Goal: Task Accomplishment & Management: Use online tool/utility

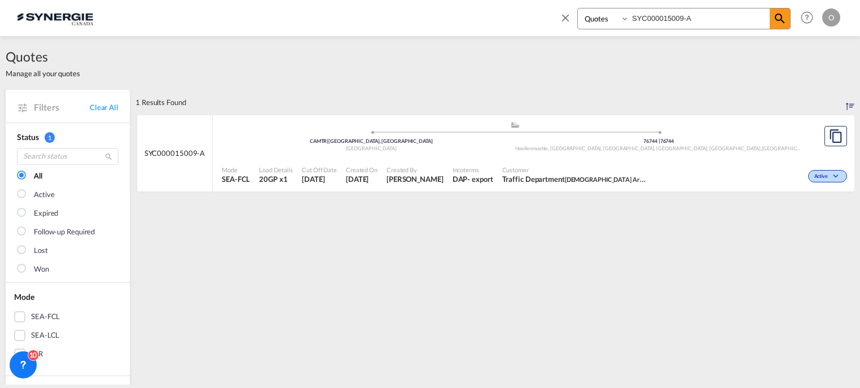
select select "Quotes"
click at [713, 23] on input "SYC000015009-A" at bounding box center [699, 18] width 141 height 20
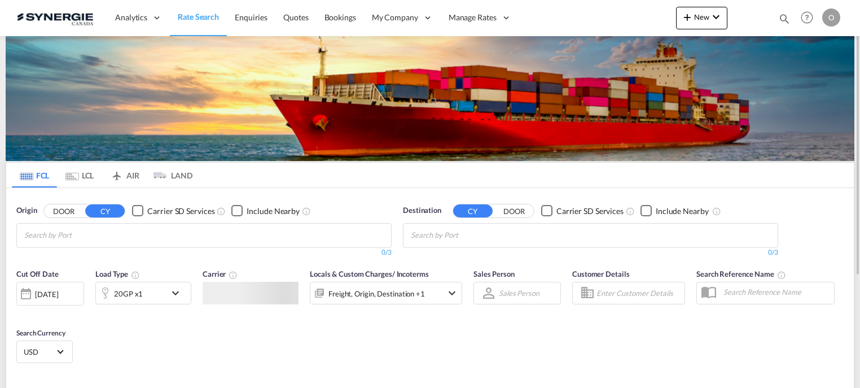
click at [784, 17] on md-icon "icon-magnify" at bounding box center [784, 18] width 12 height 12
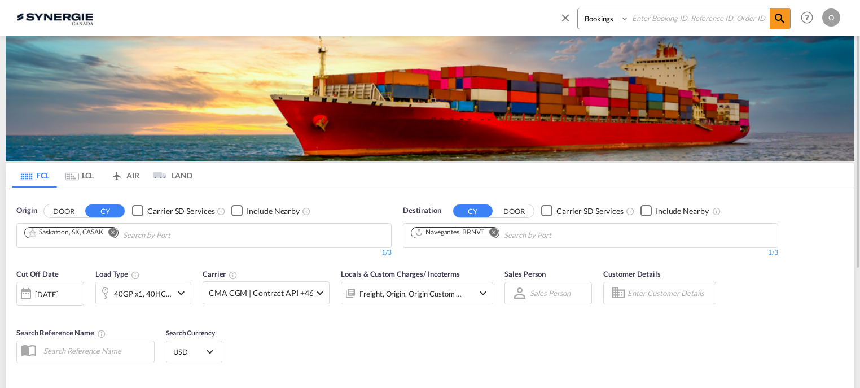
click at [625, 18] on select "Bookings Quotes Enquiries" at bounding box center [605, 18] width 54 height 20
select select "Quotes"
click at [578, 8] on select "Bookings Quotes Enquiries" at bounding box center [605, 18] width 54 height 20
paste input "SYC000015015"
type input "SYC000015015"
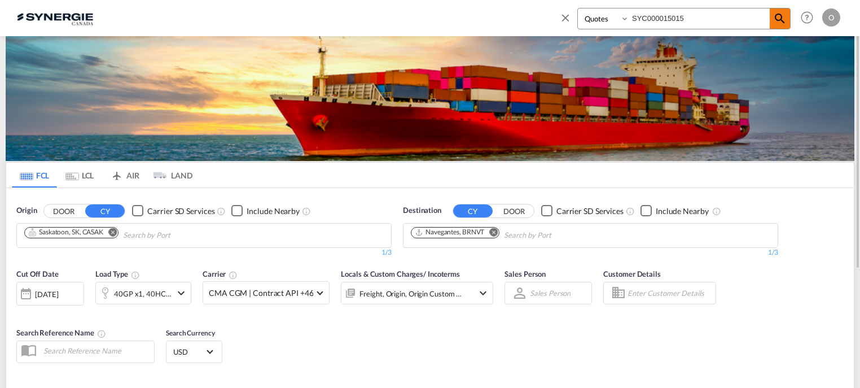
click at [782, 21] on md-icon "icon-magnify" at bounding box center [780, 19] width 14 height 14
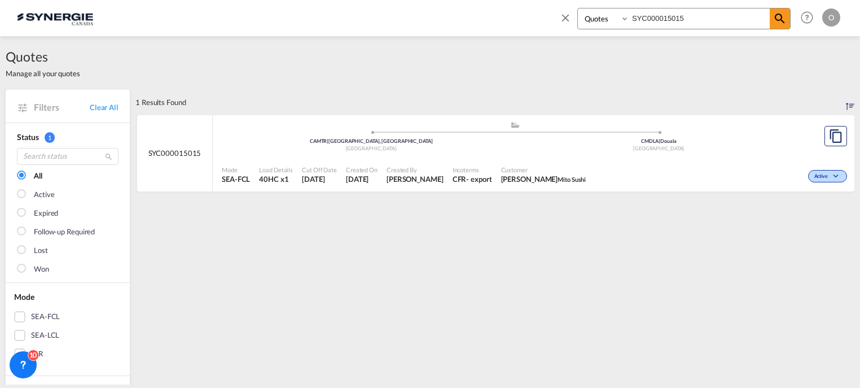
click at [378, 174] on span "[DATE]" at bounding box center [362, 179] width 32 height 10
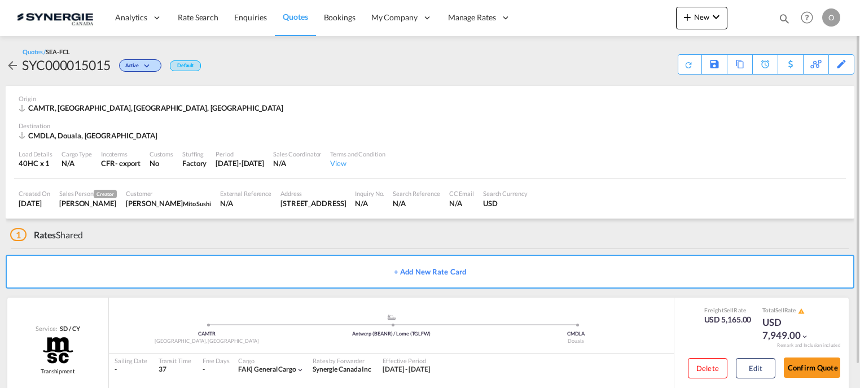
scroll to position [24, 0]
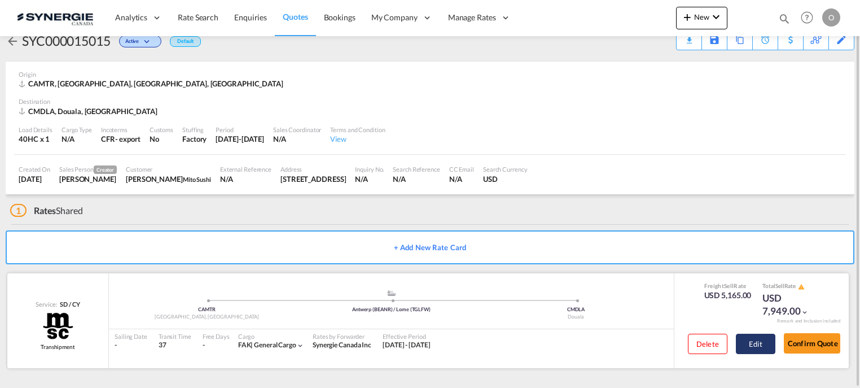
click at [747, 343] on button "Edit" at bounding box center [756, 344] width 40 height 20
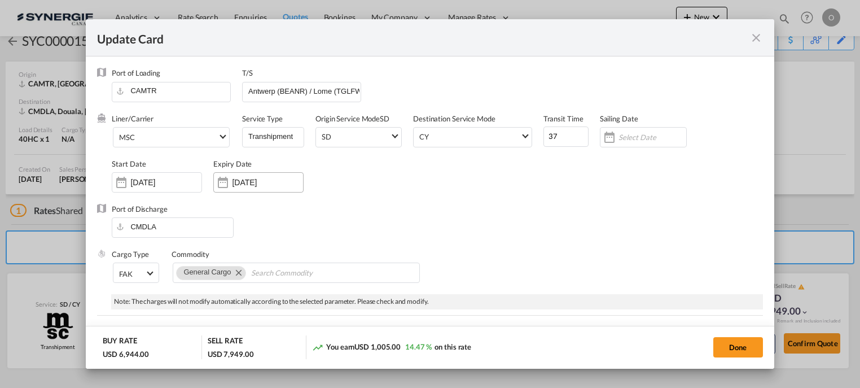
select select "per container"
select select "per shipment"
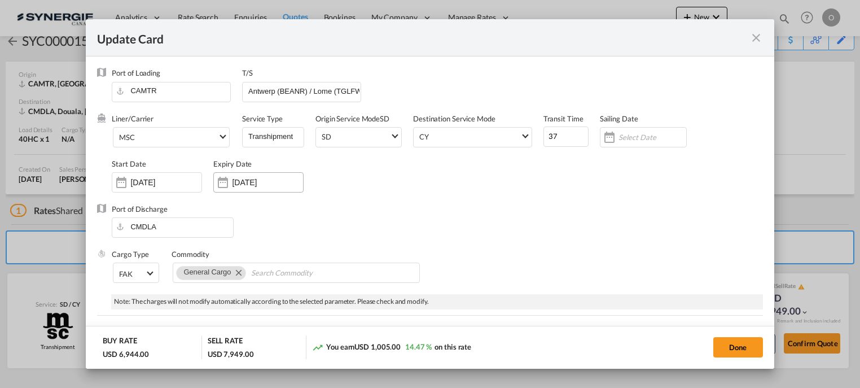
select select "per shipment"
select select "per container"
select select "per B/L"
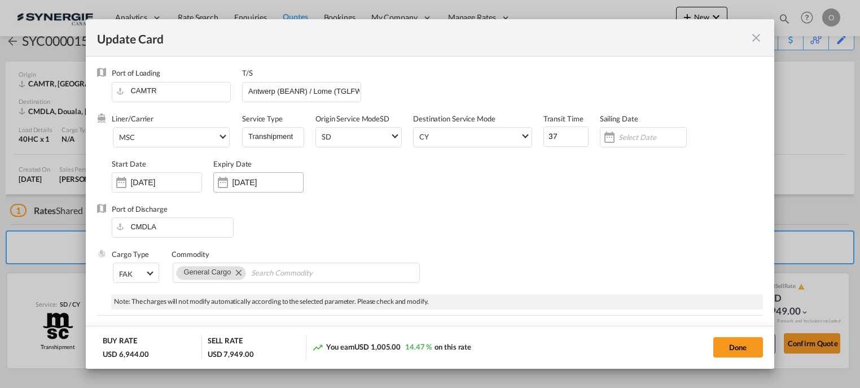
select select "per B/L"
select select "per shipment"
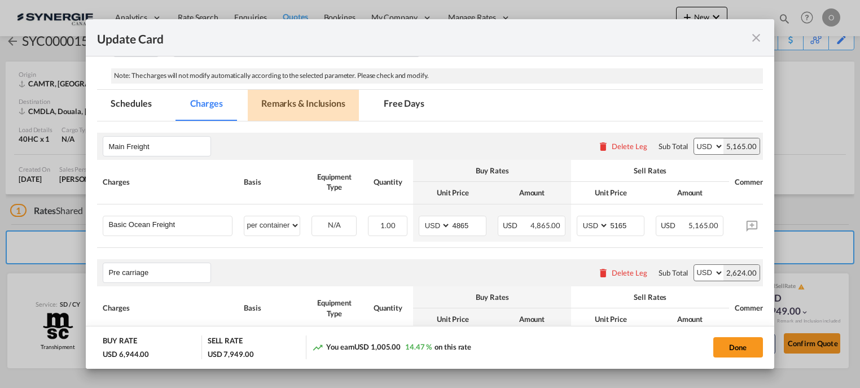
click at [308, 104] on md-tab-item "Remarks & Inclusions" at bounding box center [303, 105] width 111 height 31
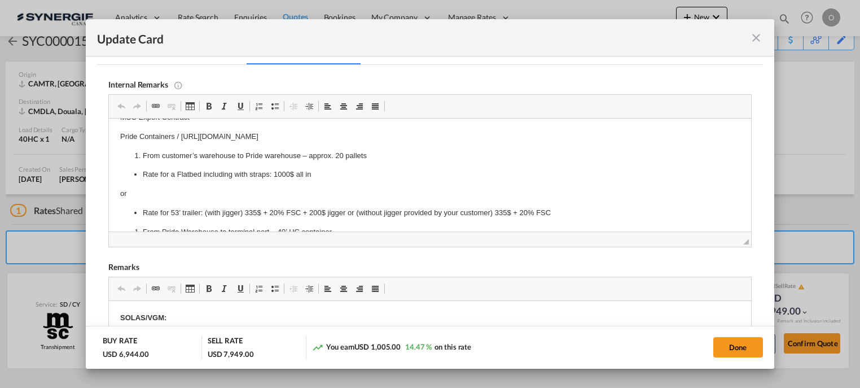
scroll to position [0, 0]
